Goal: Register for event/course

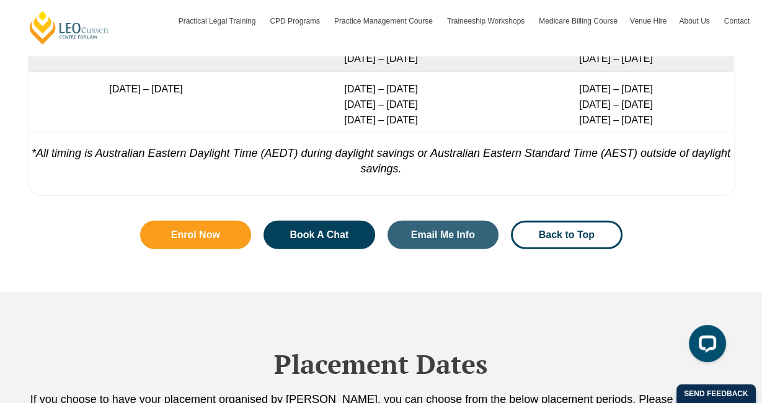
scroll to position [2508, 0]
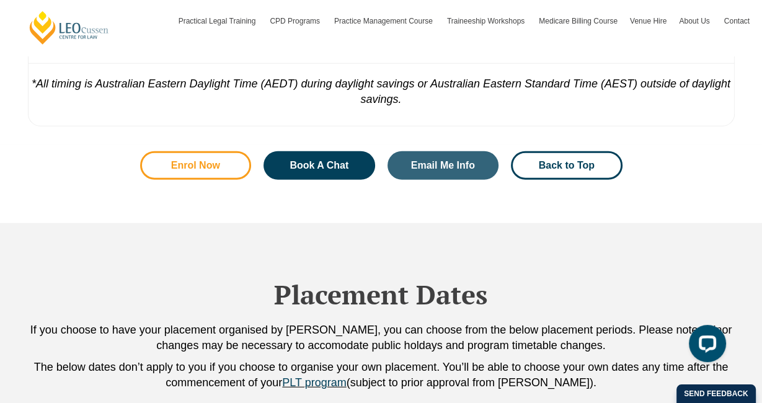
click at [232, 172] on link "Enrol Now" at bounding box center [196, 165] width 112 height 29
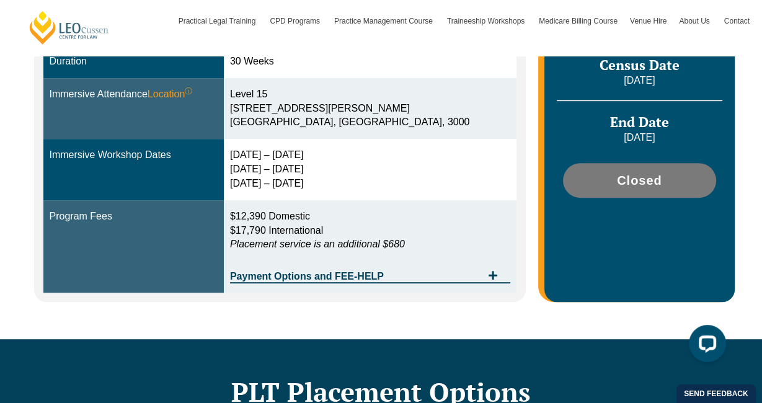
scroll to position [437, 0]
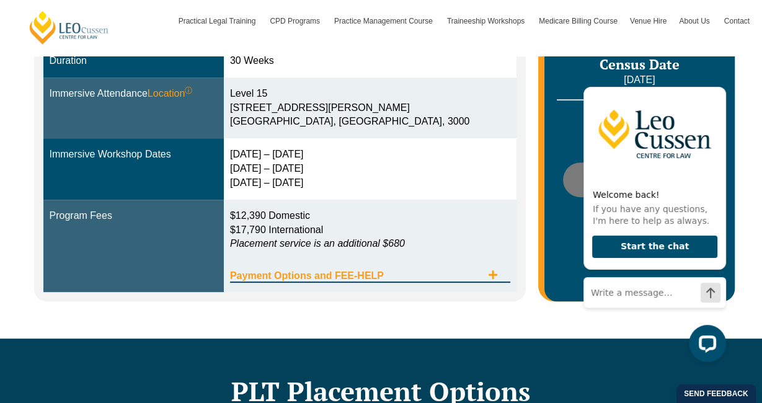
click at [451, 271] on span "Payment Options and FEE-HELP" at bounding box center [356, 276] width 252 height 10
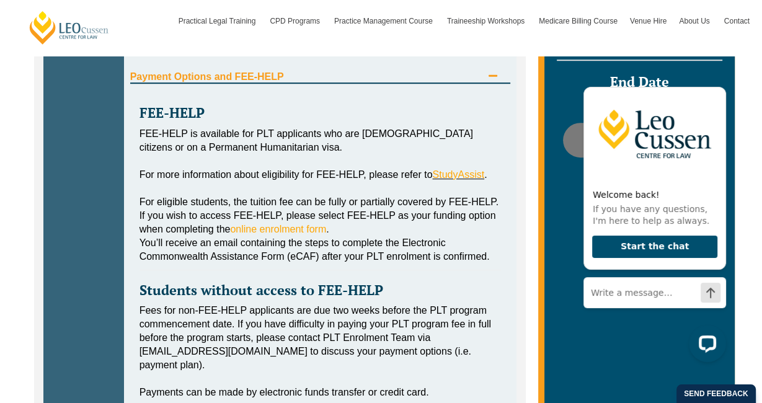
scroll to position [494, 0]
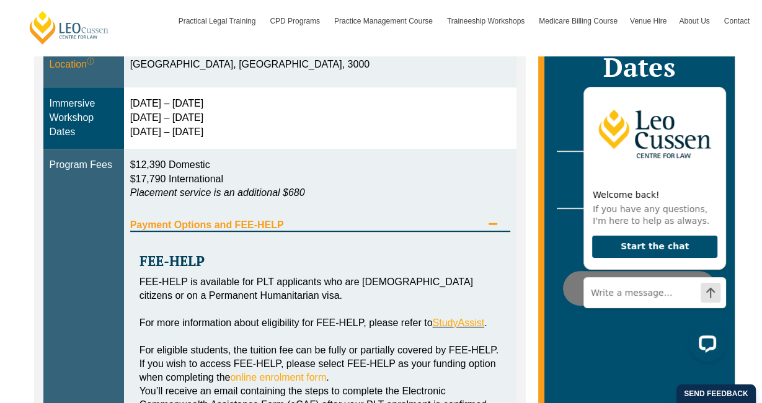
click at [491, 219] on icon "Tabs. Open items with Enter or Space, close with Escape and navigate using the …" at bounding box center [493, 224] width 10 height 10
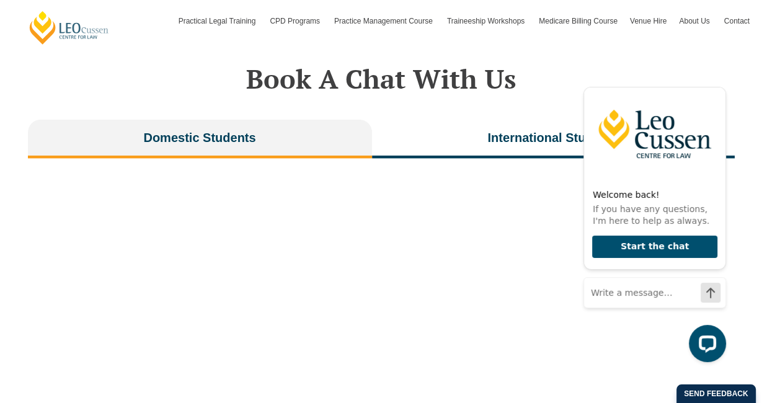
scroll to position [2438, 0]
